Goal: Transaction & Acquisition: Subscribe to service/newsletter

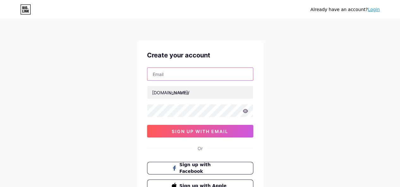
click at [177, 77] on input "text" at bounding box center [200, 74] width 106 height 13
paste input "[EMAIL_ADDRESS][DOMAIN_NAME]"
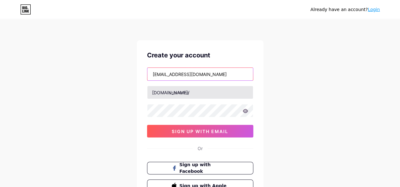
type input "[EMAIL_ADDRESS][DOMAIN_NAME]"
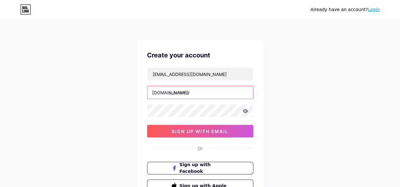
click at [169, 92] on input "text" at bounding box center [200, 92] width 106 height 13
type input "toniandguyindia"
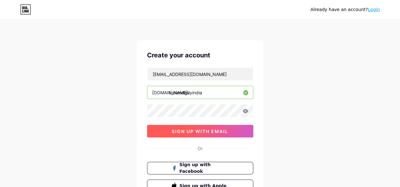
click at [197, 133] on span "sign up with email" at bounding box center [200, 131] width 57 height 5
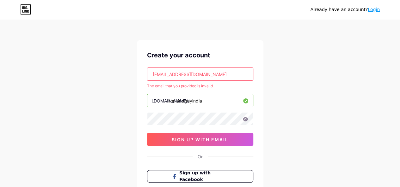
click at [377, 9] on link "Login" at bounding box center [374, 9] width 12 height 5
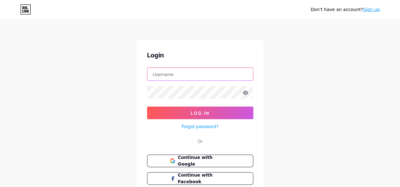
type input "[EMAIL_ADDRESS][DOMAIN_NAME]"
